Goal: Find specific page/section: Find specific page/section

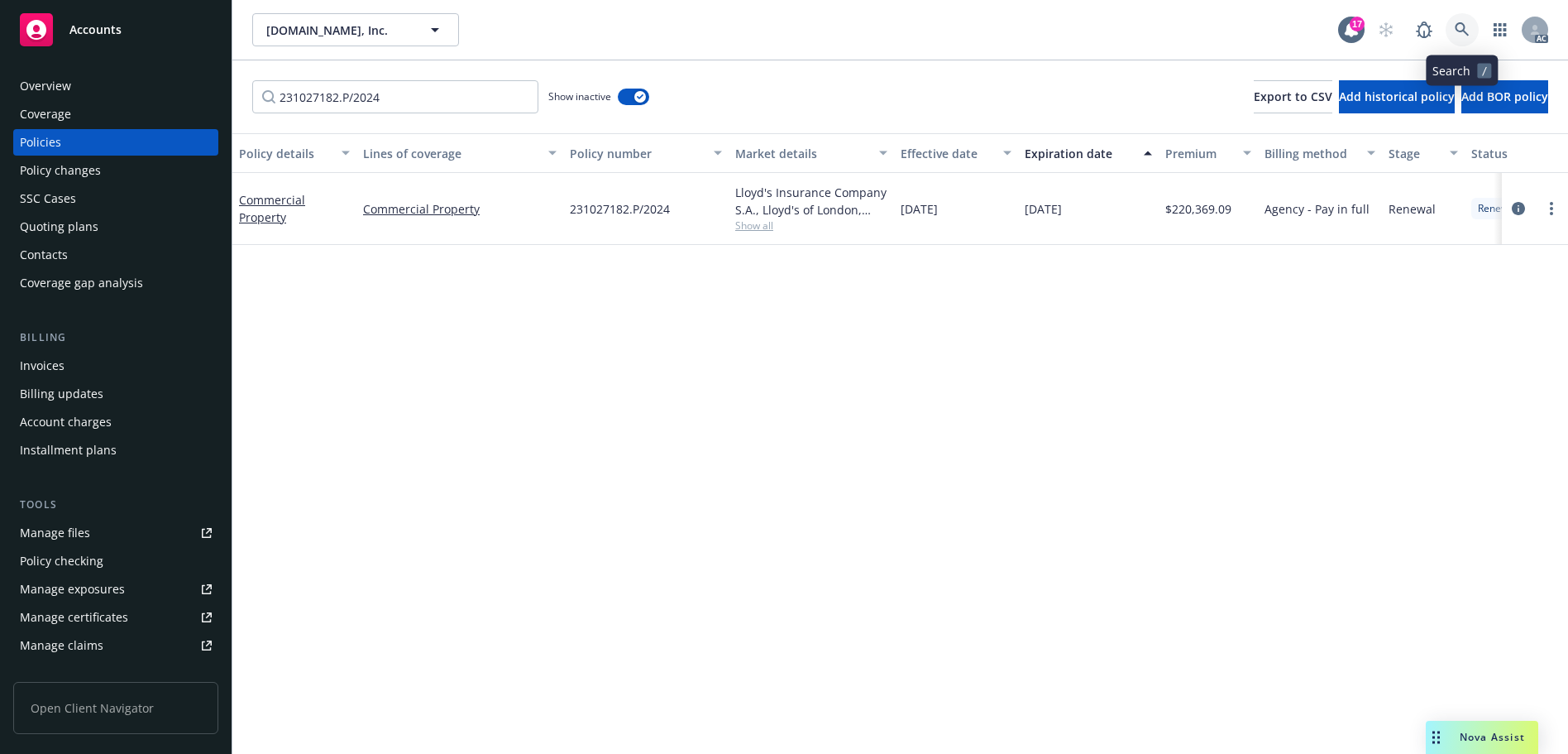
click at [1464, 29] on icon at bounding box center [1462, 30] width 14 height 14
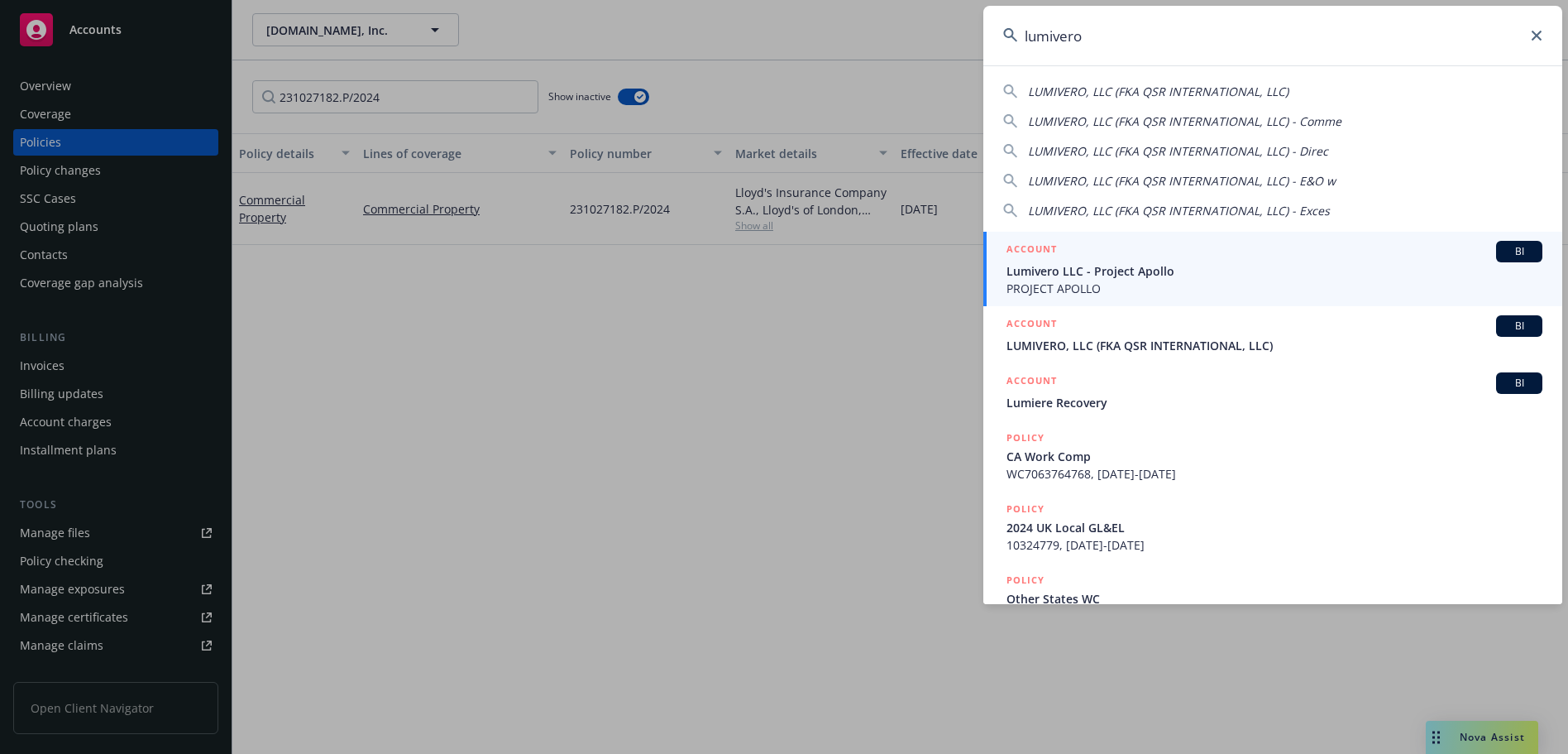
type input "lumivero"
click at [1209, 254] on div "ACCOUNT BI" at bounding box center [1274, 252] width 536 height 22
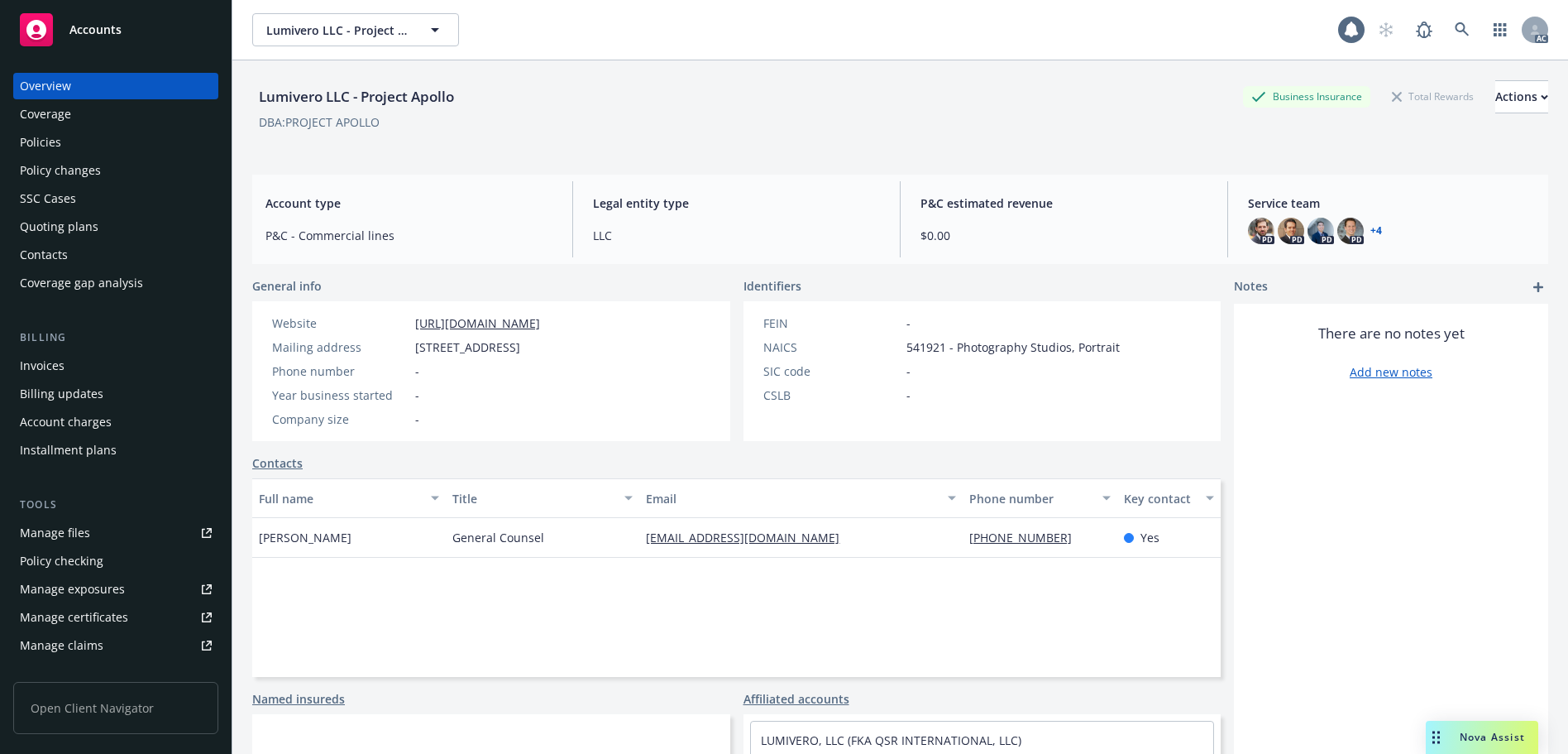
click at [86, 145] on div "Policies" at bounding box center [116, 143] width 192 height 27
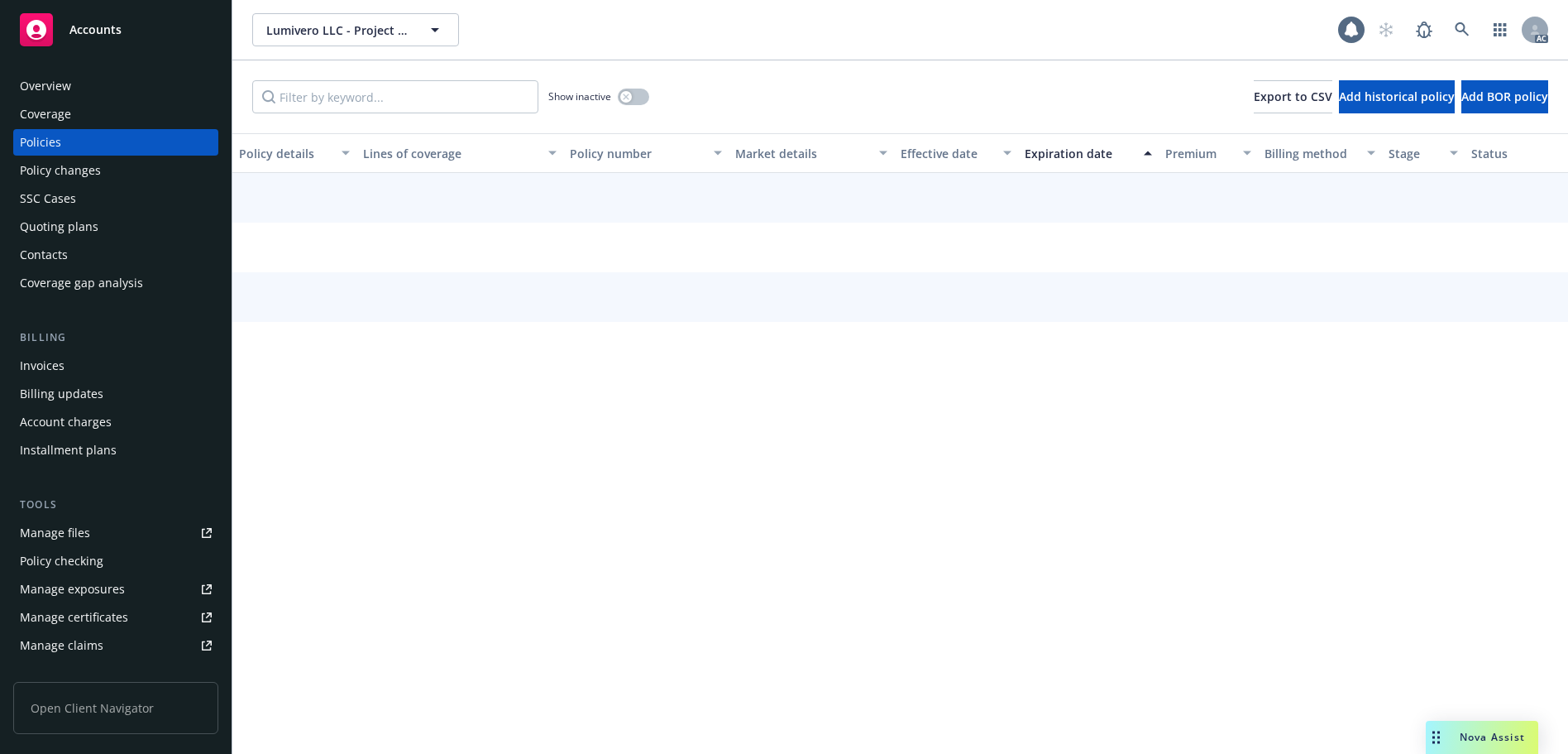
click at [340, 102] on div "Lumivero LLC - Project Apollo Lumivero LLC - Project Apollo AC Show inactive Ex…" at bounding box center [900, 377] width 1336 height 754
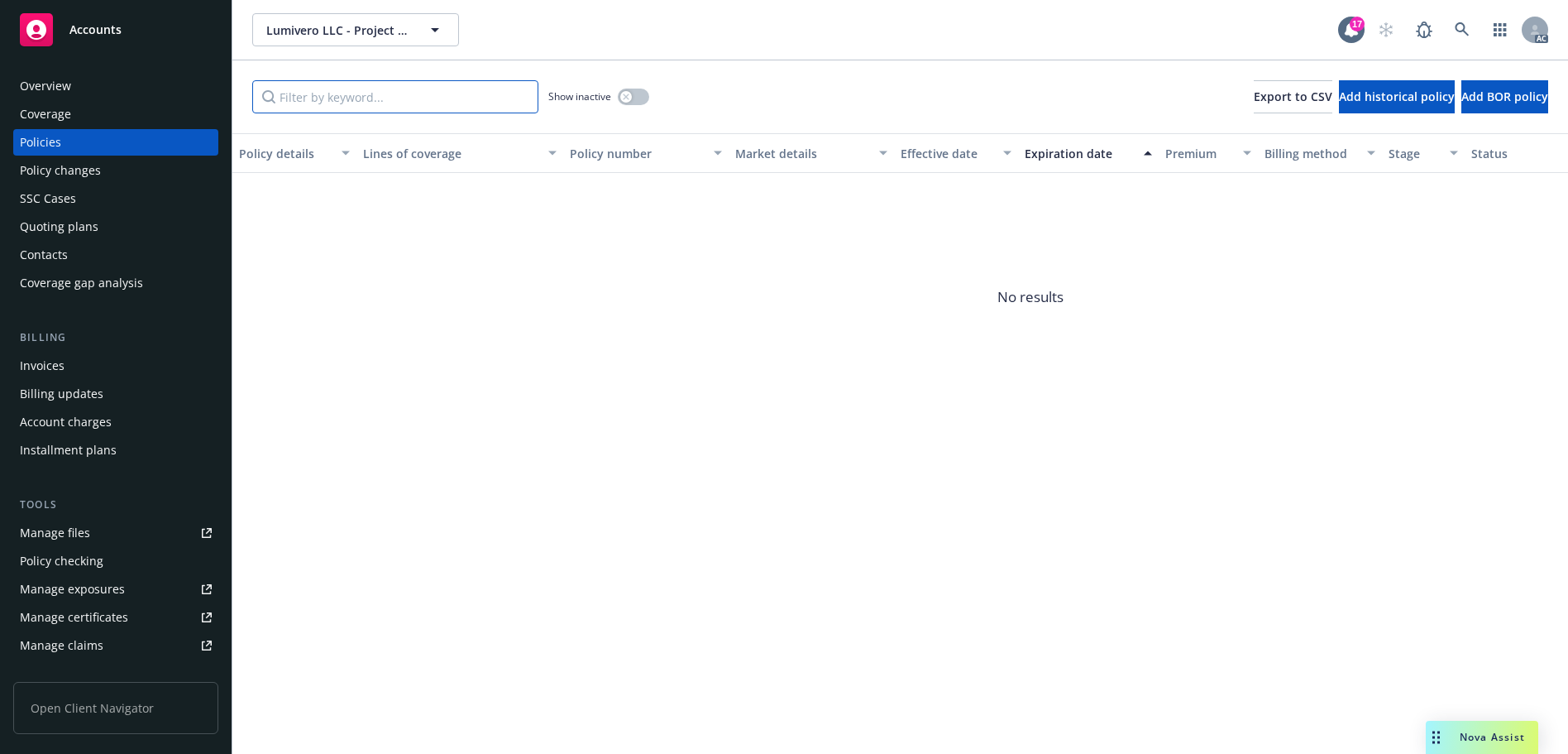
click at [341, 102] on input "Filter by keyword..." at bounding box center [395, 97] width 286 height 33
paste input "6072667439"
type input "6072667439"
click at [633, 91] on button "button" at bounding box center [633, 97] width 31 height 16
